Goal: Use online tool/utility: Utilize a website feature to perform a specific function

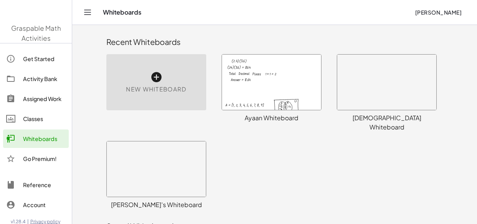
click at [383, 76] on div at bounding box center [386, 81] width 99 height 55
click at [360, 81] on div at bounding box center [386, 81] width 99 height 55
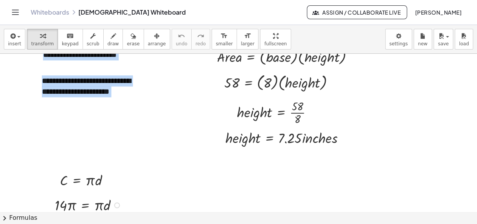
scroll to position [3328, 0]
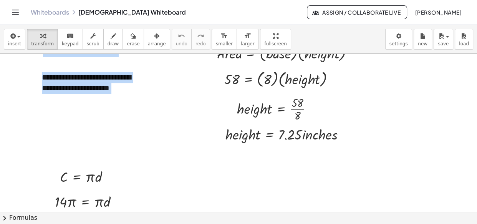
click at [126, 152] on div at bounding box center [238, 4] width 477 height 6556
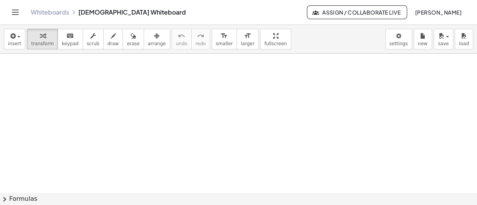
scroll to position [6542, 0]
drag, startPoint x: 197, startPoint y: 142, endPoint x: 81, endPoint y: 77, distance: 133.7
click at [81, 77] on div at bounding box center [77, 72] width 12 height 23
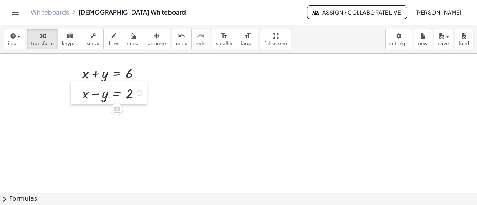
drag, startPoint x: 167, startPoint y: 160, endPoint x: 73, endPoint y: 92, distance: 115.8
click at [73, 92] on div at bounding box center [77, 92] width 12 height 23
drag, startPoint x: 181, startPoint y: 139, endPoint x: 178, endPoint y: 70, distance: 69.1
click at [178, 70] on div at bounding box center [182, 71] width 12 height 23
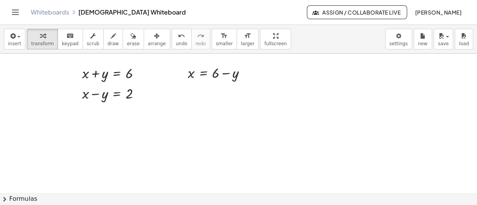
drag, startPoint x: 114, startPoint y: 166, endPoint x: 64, endPoint y: 116, distance: 70.8
click at [64, 116] on div at bounding box center [65, 113] width 12 height 23
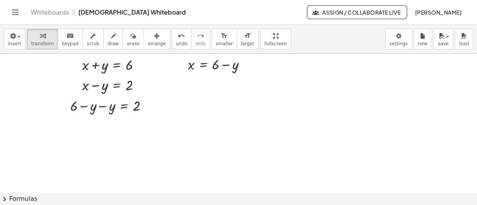
scroll to position [6553, 0]
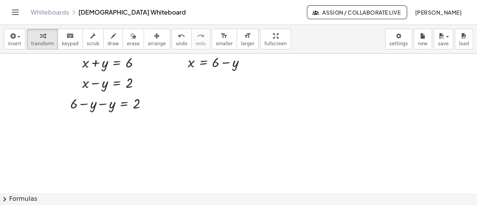
click at [128, 178] on div at bounding box center [128, 175] width 12 height 23
drag, startPoint x: 128, startPoint y: 178, endPoint x: 66, endPoint y: 125, distance: 81.4
click at [66, 125] on div at bounding box center [68, 123] width 12 height 23
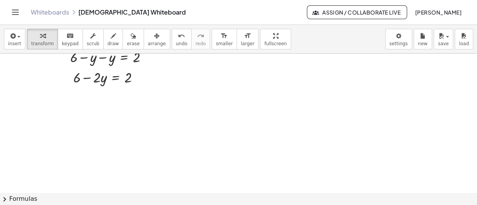
scroll to position [6579, 0]
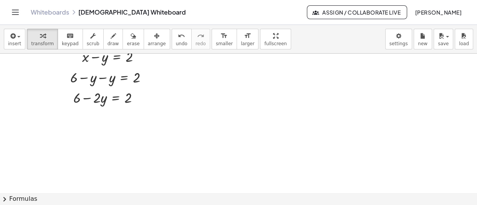
drag, startPoint x: 120, startPoint y: 163, endPoint x: 71, endPoint y: 122, distance: 63.8
click at [71, 122] on div at bounding box center [68, 118] width 12 height 23
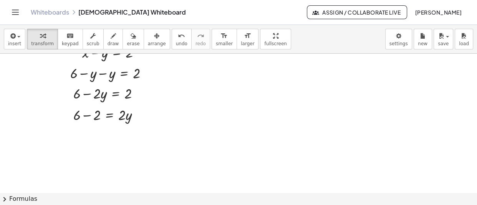
scroll to position [6585, 0]
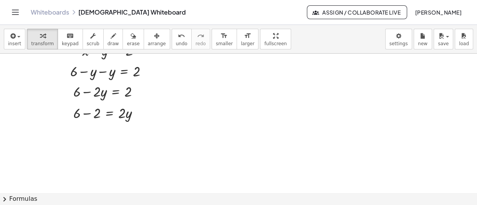
drag, startPoint x: 157, startPoint y: 178, endPoint x: 76, endPoint y: 132, distance: 92.8
click at [76, 132] on div at bounding box center [75, 128] width 12 height 23
drag, startPoint x: 168, startPoint y: 173, endPoint x: 76, endPoint y: 153, distance: 94.2
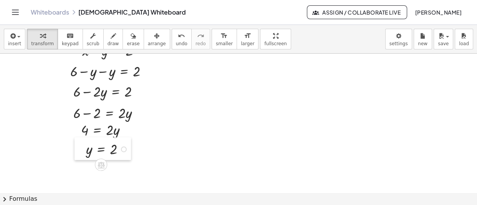
click at [76, 153] on div at bounding box center [80, 148] width 12 height 23
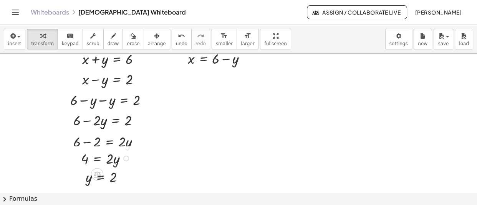
scroll to position [6554, 0]
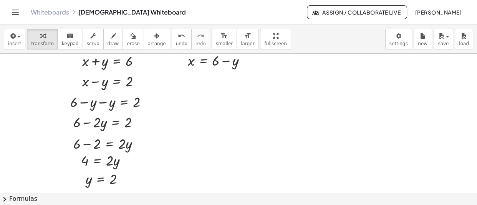
drag, startPoint x: 271, startPoint y: 158, endPoint x: 184, endPoint y: 83, distance: 115.1
click at [184, 83] on div at bounding box center [184, 78] width 12 height 23
drag, startPoint x: 253, startPoint y: 178, endPoint x: 189, endPoint y: 100, distance: 101.4
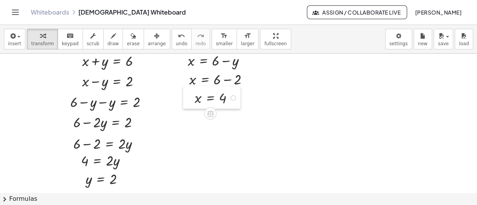
click at [189, 100] on div at bounding box center [189, 97] width 12 height 23
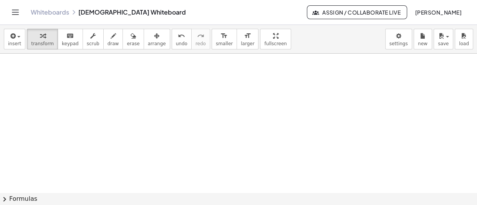
scroll to position [6693, 0]
drag, startPoint x: 133, startPoint y: 126, endPoint x: 96, endPoint y: 77, distance: 61.6
click at [96, 77] on div at bounding box center [92, 75] width 12 height 23
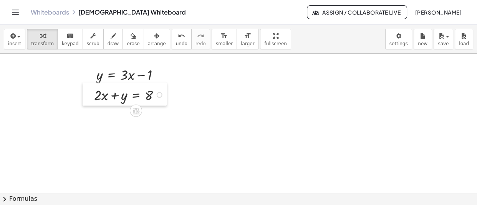
drag, startPoint x: 196, startPoint y: 180, endPoint x: 92, endPoint y: 97, distance: 132.5
click at [92, 97] on div at bounding box center [89, 94] width 12 height 23
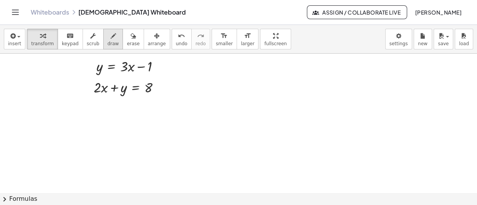
click at [111, 35] on icon "button" at bounding box center [113, 35] width 5 height 9
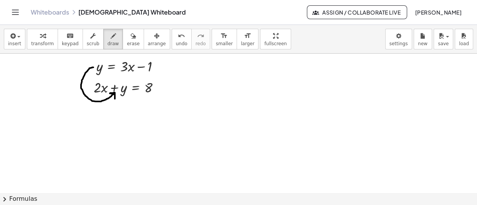
drag, startPoint x: 93, startPoint y: 68, endPoint x: 115, endPoint y: 100, distance: 38.1
click at [41, 40] on icon "button" at bounding box center [42, 35] width 5 height 9
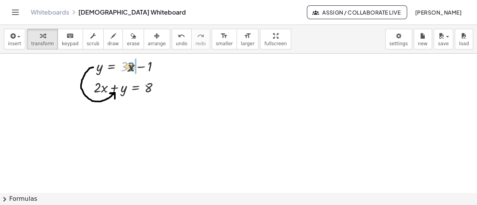
drag, startPoint x: 127, startPoint y: 74, endPoint x: 135, endPoint y: 74, distance: 8.5
click at [135, 74] on div at bounding box center [130, 66] width 77 height 20
click at [111, 39] on icon "button" at bounding box center [113, 35] width 5 height 9
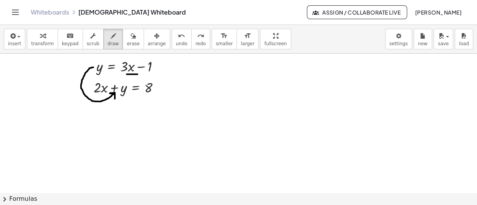
drag, startPoint x: 127, startPoint y: 75, endPoint x: 137, endPoint y: 75, distance: 10.7
drag, startPoint x: 100, startPoint y: 61, endPoint x: 106, endPoint y: 58, distance: 6.9
drag, startPoint x: 130, startPoint y: 60, endPoint x: 137, endPoint y: 57, distance: 6.9
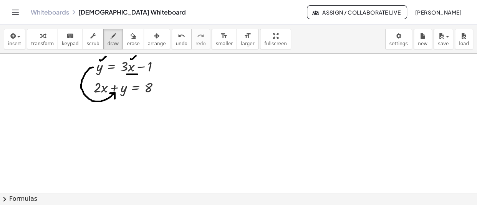
click at [44, 36] on div "button" at bounding box center [42, 35] width 23 height 9
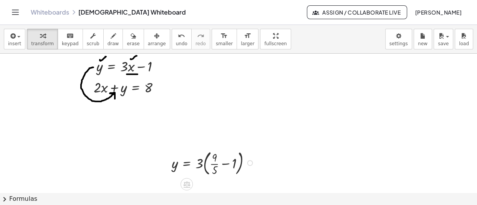
click at [249, 165] on div at bounding box center [250, 163] width 6 height 6
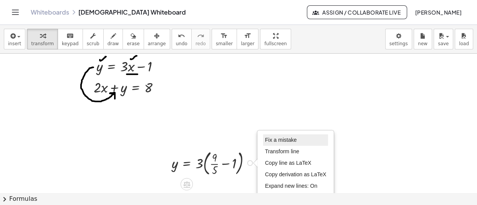
click at [284, 145] on li "Fix a mistake" at bounding box center [295, 141] width 65 height 12
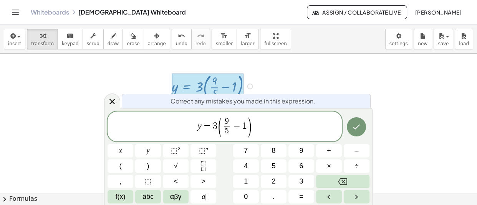
scroll to position [6781, 0]
click at [254, 119] on span "y = 3 ( 9 5 ​ − 1 ) ​" at bounding box center [224, 127] width 234 height 22
click at [233, 125] on span "−" at bounding box center [236, 126] width 11 height 9
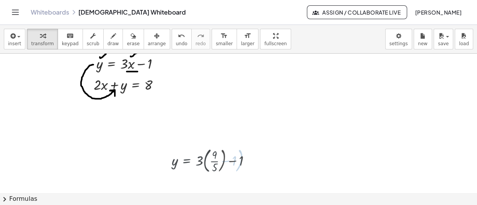
scroll to position [6702, 0]
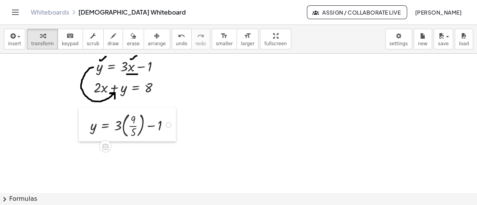
drag, startPoint x: 167, startPoint y: 168, endPoint x: 86, endPoint y: 130, distance: 89.8
click at [86, 130] on div at bounding box center [85, 125] width 12 height 34
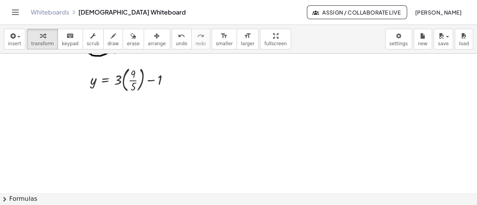
scroll to position [6748, 0]
drag, startPoint x: 142, startPoint y: 157, endPoint x: 90, endPoint y: 112, distance: 68.8
click at [90, 112] on div at bounding box center [90, 110] width 12 height 32
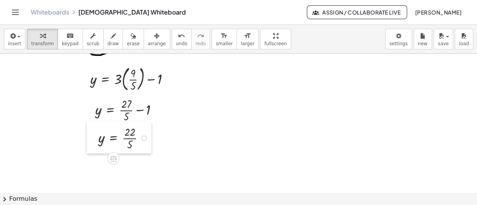
drag, startPoint x: 153, startPoint y: 161, endPoint x: 92, endPoint y: 140, distance: 64.6
click at [92, 140] on div at bounding box center [93, 138] width 12 height 32
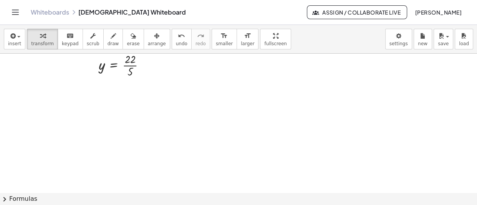
scroll to position [6841, 0]
drag, startPoint x: 153, startPoint y: 126, endPoint x: 88, endPoint y: 83, distance: 78.1
click at [88, 83] on div at bounding box center [85, 76] width 12 height 23
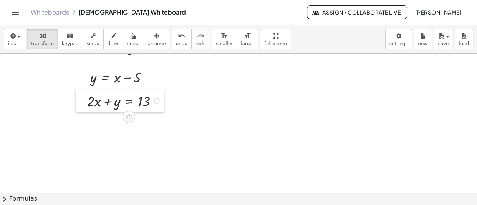
drag, startPoint x: 213, startPoint y: 144, endPoint x: 84, endPoint y: 96, distance: 137.6
click at [84, 96] on div at bounding box center [82, 100] width 12 height 23
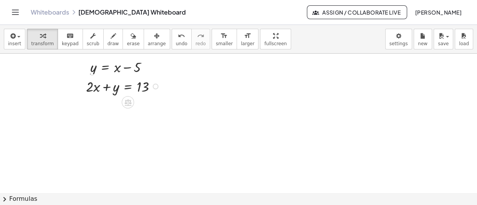
scroll to position [6854, 0]
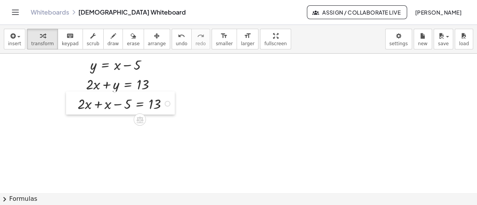
drag, startPoint x: 131, startPoint y: 134, endPoint x: 73, endPoint y: 97, distance: 69.2
click at [73, 97] on div at bounding box center [72, 103] width 12 height 23
drag, startPoint x: 73, startPoint y: 101, endPoint x: 73, endPoint y: 109, distance: 8.1
click at [73, 109] on div at bounding box center [72, 104] width 12 height 23
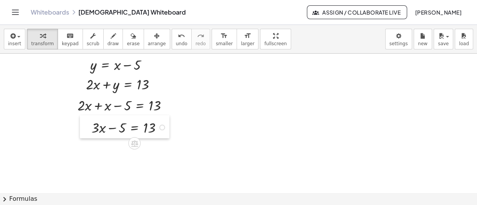
drag, startPoint x: 137, startPoint y: 169, endPoint x: 89, endPoint y: 130, distance: 61.9
click at [89, 130] on div at bounding box center [86, 127] width 12 height 23
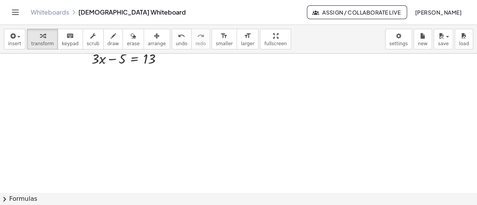
scroll to position [6927, 0]
drag, startPoint x: 123, startPoint y: 124, endPoint x: 92, endPoint y: 94, distance: 42.9
click at [92, 94] on div at bounding box center [92, 89] width 12 height 23
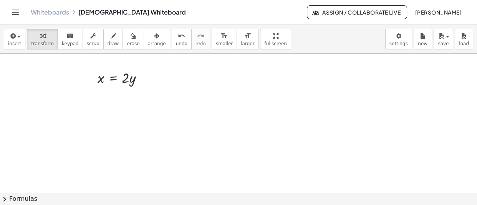
drag, startPoint x: 201, startPoint y: 181, endPoint x: 88, endPoint y: 96, distance: 142.0
click at [88, 96] on div at bounding box center [89, 95] width 12 height 23
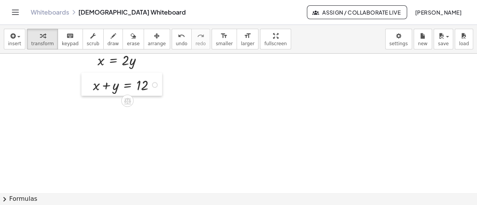
drag, startPoint x: 92, startPoint y: 79, endPoint x: 91, endPoint y: 86, distance: 7.1
click at [91, 86] on div at bounding box center [87, 84] width 12 height 23
drag, startPoint x: 91, startPoint y: 86, endPoint x: 96, endPoint y: 83, distance: 5.1
click at [96, 83] on div at bounding box center [92, 82] width 12 height 23
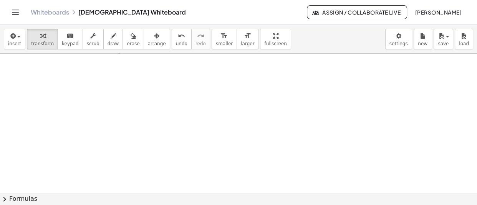
scroll to position [6995, 0]
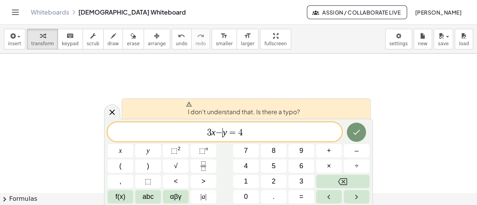
click at [223, 133] on var "y" at bounding box center [225, 132] width 4 height 10
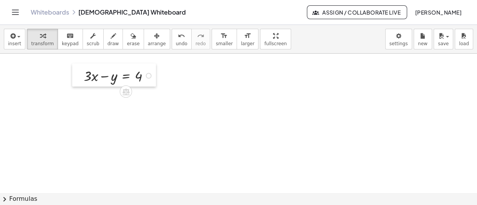
drag, startPoint x: 131, startPoint y: 134, endPoint x: 81, endPoint y: 84, distance: 70.8
click at [81, 84] on div at bounding box center [78, 75] width 12 height 23
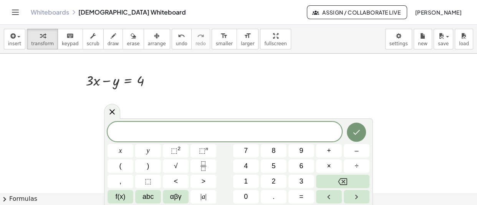
click at [203, 173] on div "x y ⬚ 2 ⬚ n 7 8 9 + – ( ) √ 4 5 6 × ÷ , ⬚ < > 1 2 3 f(x) abc αβγ | a | 0 . =" at bounding box center [238, 163] width 262 height 82
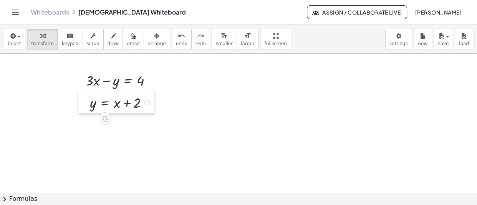
drag, startPoint x: 203, startPoint y: 134, endPoint x: 87, endPoint y: 104, distance: 120.6
click at [87, 104] on div at bounding box center [84, 102] width 12 height 23
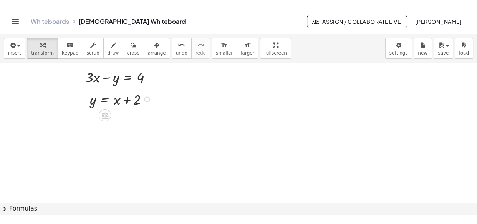
scroll to position [7008, 0]
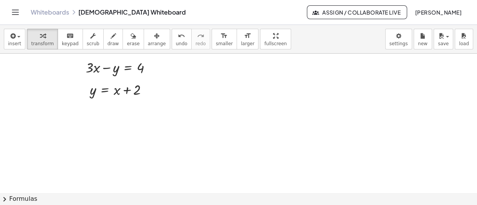
drag, startPoint x: 141, startPoint y: 172, endPoint x: 82, endPoint y: 129, distance: 73.1
click at [82, 129] on div at bounding box center [77, 125] width 12 height 23
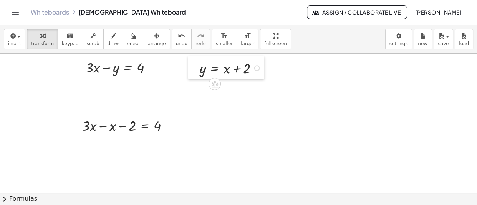
drag, startPoint x: 87, startPoint y: 91, endPoint x: 196, endPoint y: 70, distance: 111.8
click at [196, 70] on div at bounding box center [194, 67] width 12 height 23
click at [80, 129] on div "+ · 3 · x − x − 2 = 4" at bounding box center [123, 125] width 104 height 23
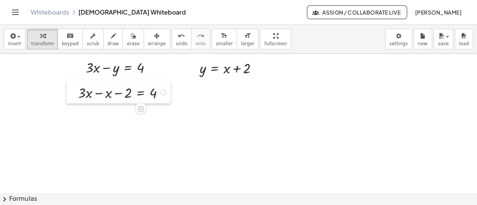
drag, startPoint x: 80, startPoint y: 129, endPoint x: 77, endPoint y: 96, distance: 33.2
click at [77, 96] on div at bounding box center [72, 92] width 12 height 23
drag, startPoint x: 107, startPoint y: 142, endPoint x: 87, endPoint y: 116, distance: 33.1
click at [87, 116] on div at bounding box center [84, 112] width 12 height 23
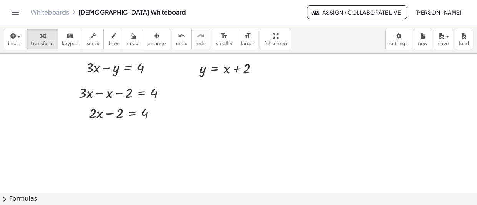
drag, startPoint x: 110, startPoint y: 171, endPoint x: 90, endPoint y: 135, distance: 40.7
click at [90, 135] on div at bounding box center [93, 131] width 12 height 23
drag, startPoint x: 140, startPoint y: 180, endPoint x: 99, endPoint y: 150, distance: 50.3
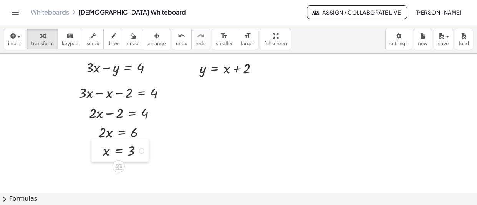
click at [99, 150] on div at bounding box center [97, 150] width 12 height 23
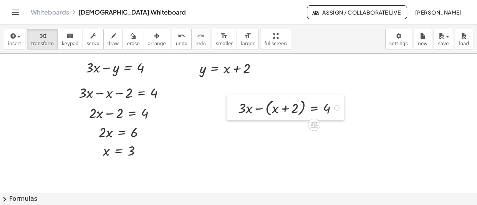
drag, startPoint x: 238, startPoint y: 109, endPoint x: 215, endPoint y: 105, distance: 23.3
click at [226, 105] on div at bounding box center [232, 107] width 12 height 25
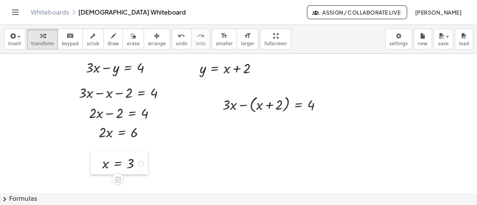
drag, startPoint x: 94, startPoint y: 150, endPoint x: 93, endPoint y: 163, distance: 13.1
click at [93, 163] on div at bounding box center [97, 163] width 12 height 23
drag, startPoint x: 94, startPoint y: 134, endPoint x: 93, endPoint y: 152, distance: 17.7
click at [93, 152] on div at bounding box center [92, 149] width 12 height 23
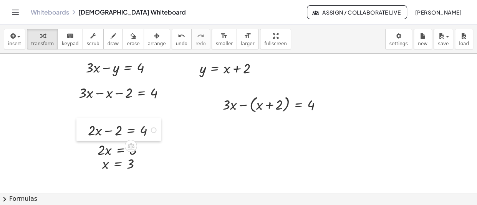
drag, startPoint x: 84, startPoint y: 111, endPoint x: 83, endPoint y: 129, distance: 17.3
click at [83, 129] on div at bounding box center [82, 129] width 12 height 23
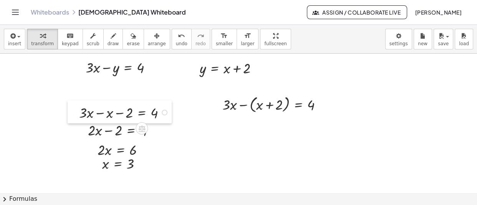
drag, startPoint x: 76, startPoint y: 97, endPoint x: 76, endPoint y: 117, distance: 20.0
click at [76, 117] on div at bounding box center [74, 112] width 12 height 23
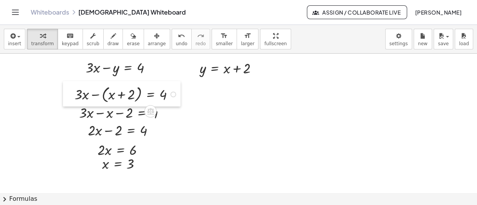
drag, startPoint x: 219, startPoint y: 107, endPoint x: 72, endPoint y: 97, distance: 148.1
click at [72, 97] on div at bounding box center [69, 93] width 12 height 25
click at [449, 33] on button "save" at bounding box center [443, 39] width 20 height 21
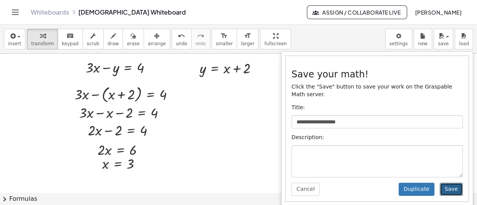
click at [454, 183] on button "Save" at bounding box center [450, 189] width 23 height 13
